Goal: Information Seeking & Learning: Understand process/instructions

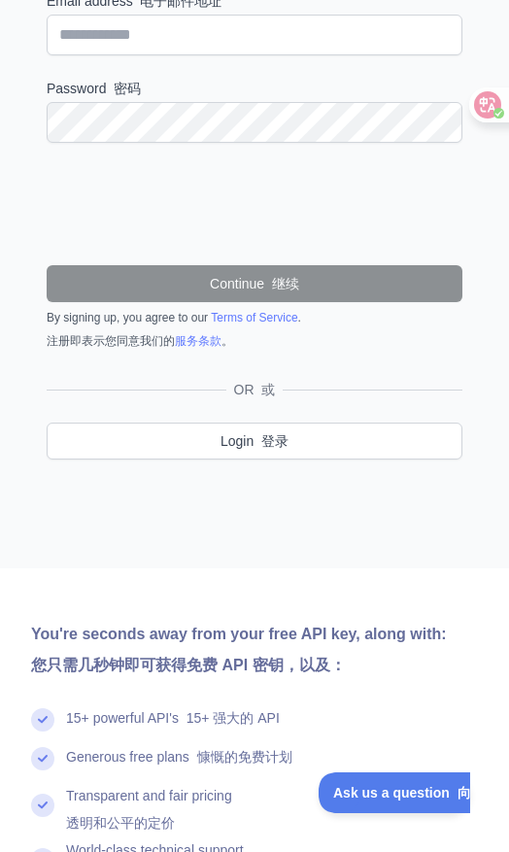
scroll to position [198, 0]
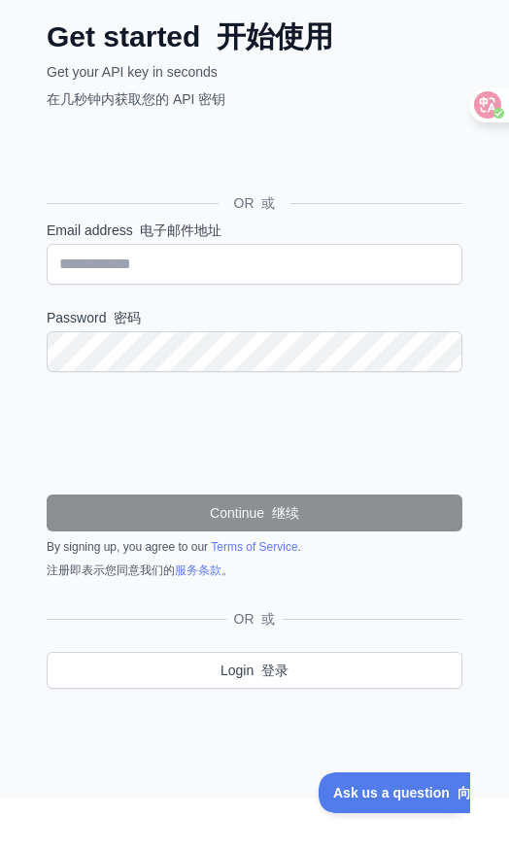
click at [279, 131] on div "OR 或" at bounding box center [255, 172] width 416 height 96
click at [267, 143] on div "使用 Google 账号登录。在新标签页中打开" at bounding box center [192, 159] width 291 height 43
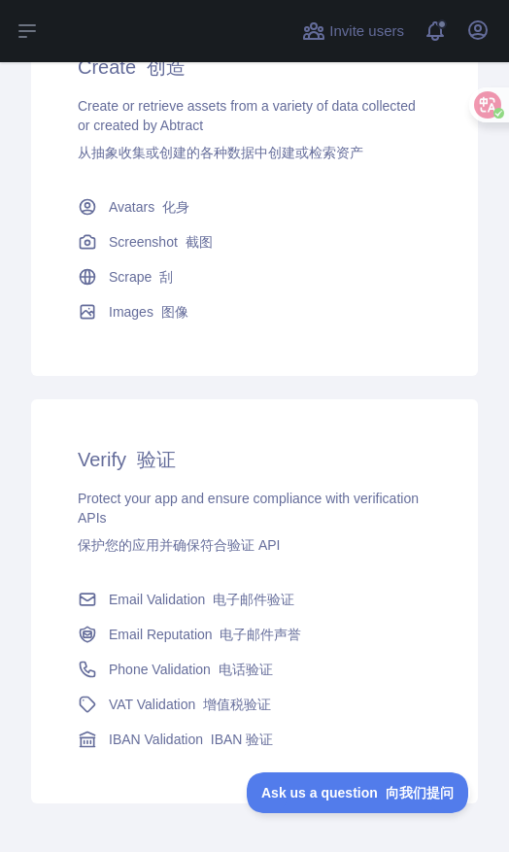
scroll to position [1002, 0]
click at [239, 662] on font "电话验证" at bounding box center [246, 670] width 54 height 16
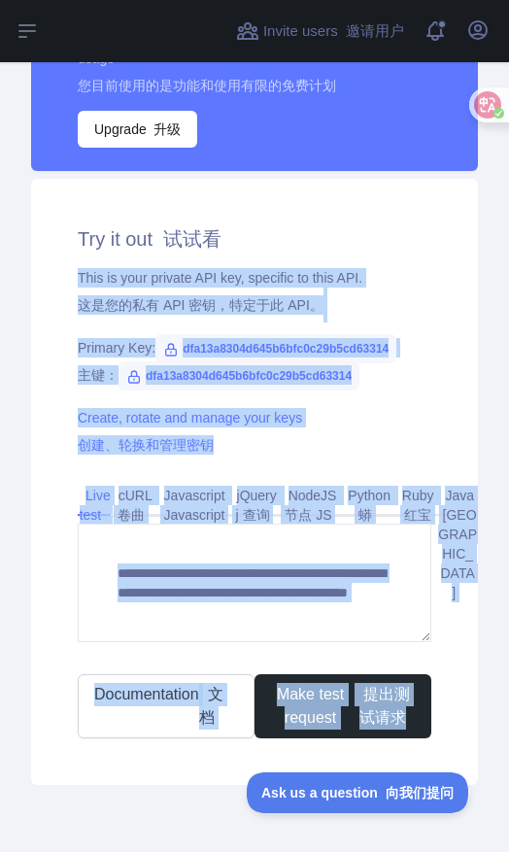
click at [156, 799] on div "Phone Validation API 电话验证 API Pricing 定价 Try it out 试试看 Documentation 文档 Integr…" at bounding box center [254, 127] width 447 height 1369
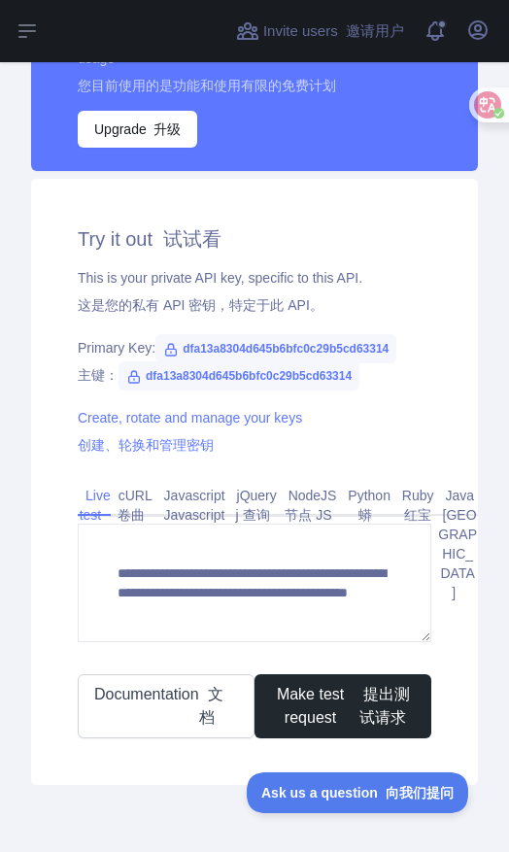
click at [408, 699] on font "提出测试请求" at bounding box center [384, 706] width 50 height 40
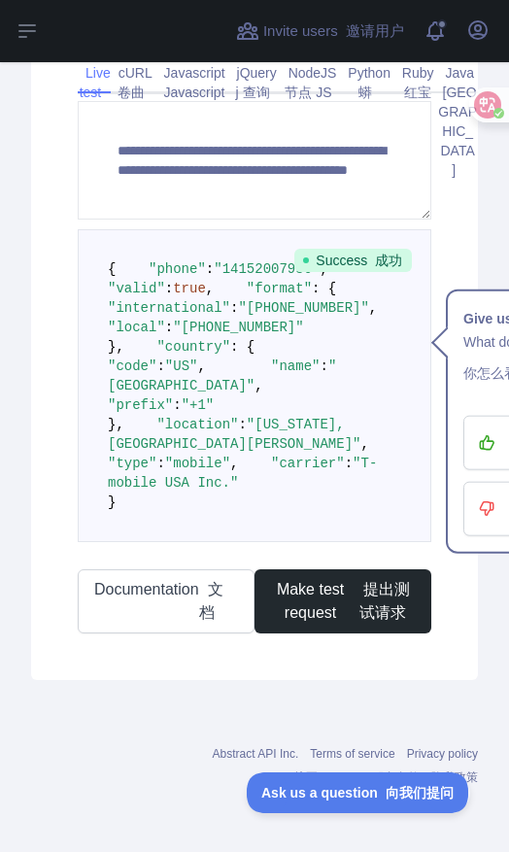
scroll to position [1090, 0]
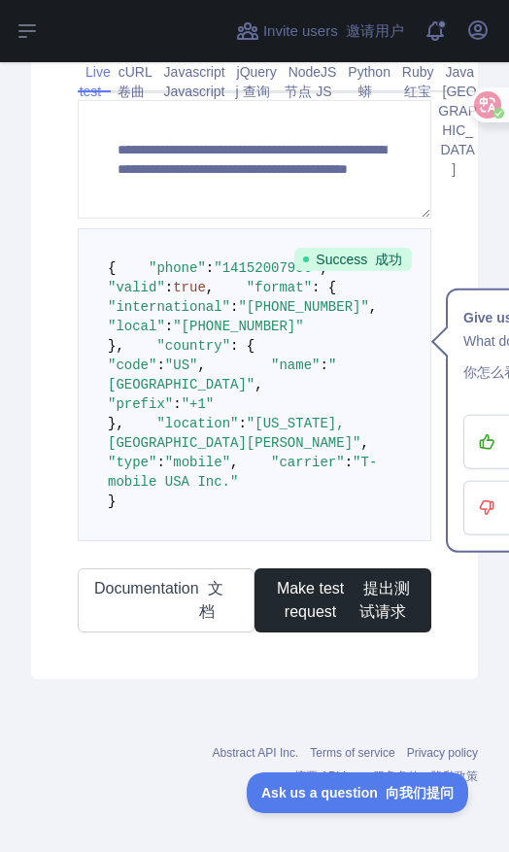
click at [185, 632] on link "Documentation 文档" at bounding box center [166, 600] width 177 height 64
